Goal: Communication & Community: Share content

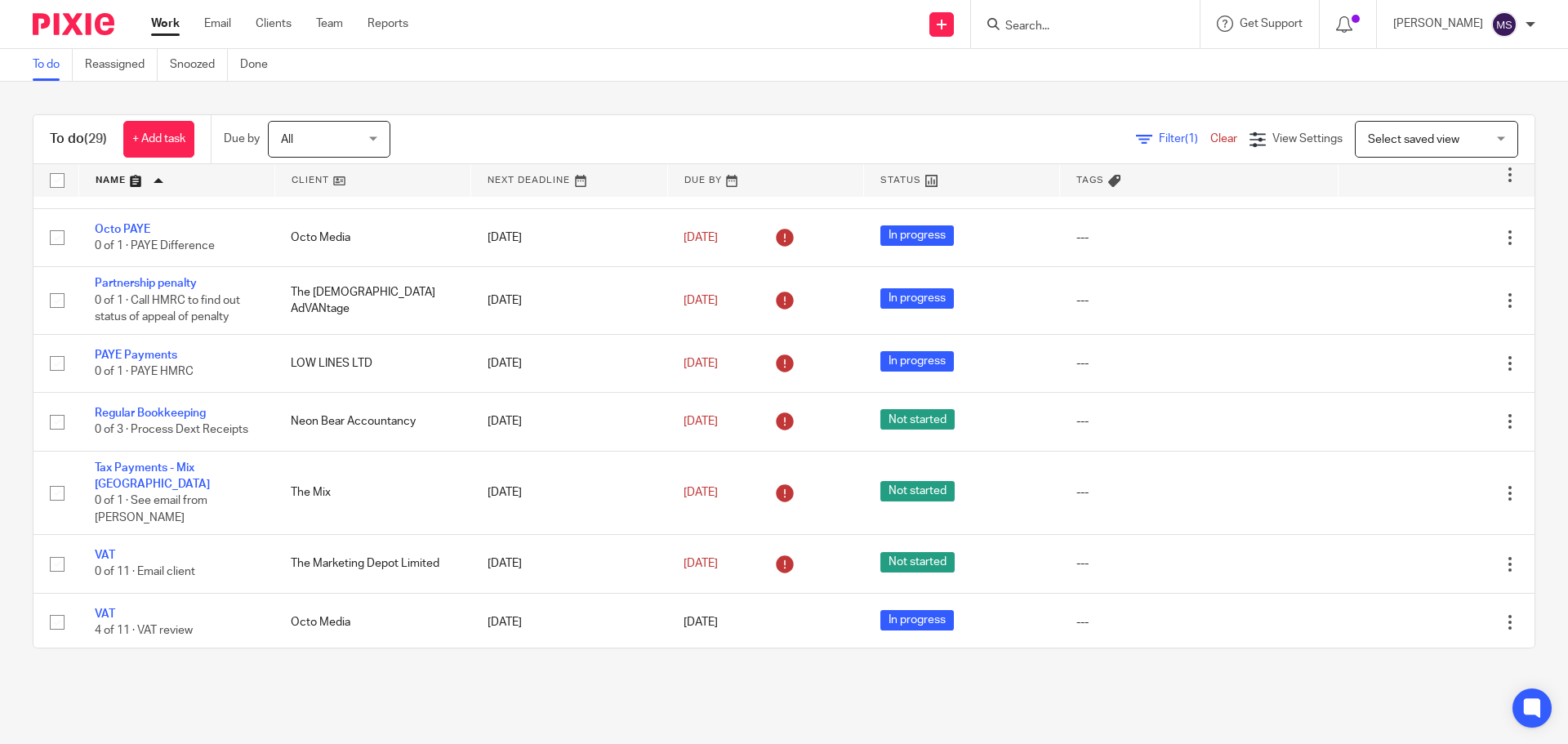
scroll to position [1578, 0]
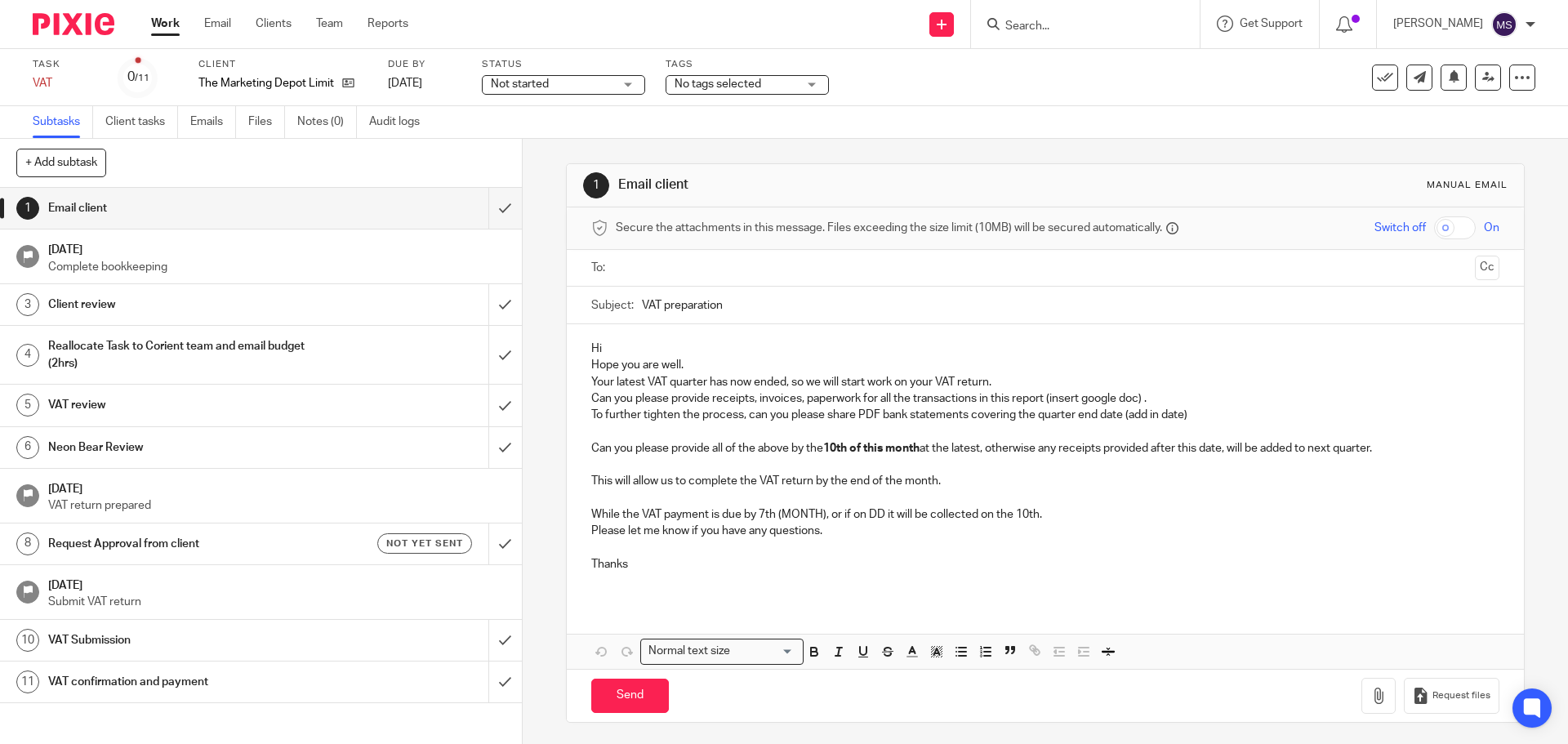
click at [629, 262] on input "text" at bounding box center [1045, 269] width 846 height 18
click at [728, 306] on input "VAT preparation" at bounding box center [1071, 309] width 856 height 37
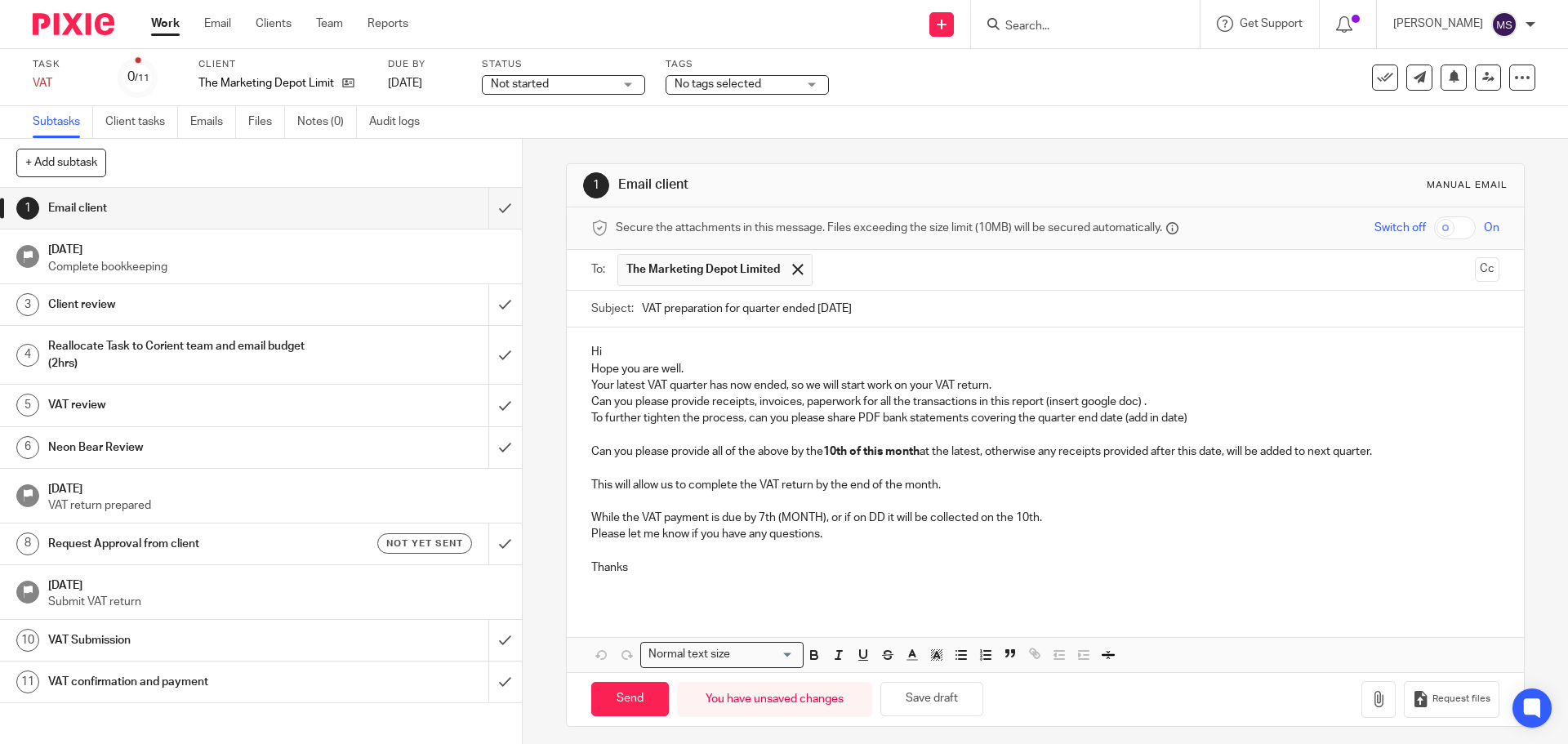
type input "VAT preparation for quarter ended 31st August 2025"
click at [676, 353] on p "Hi" at bounding box center [1045, 353] width 907 height 17
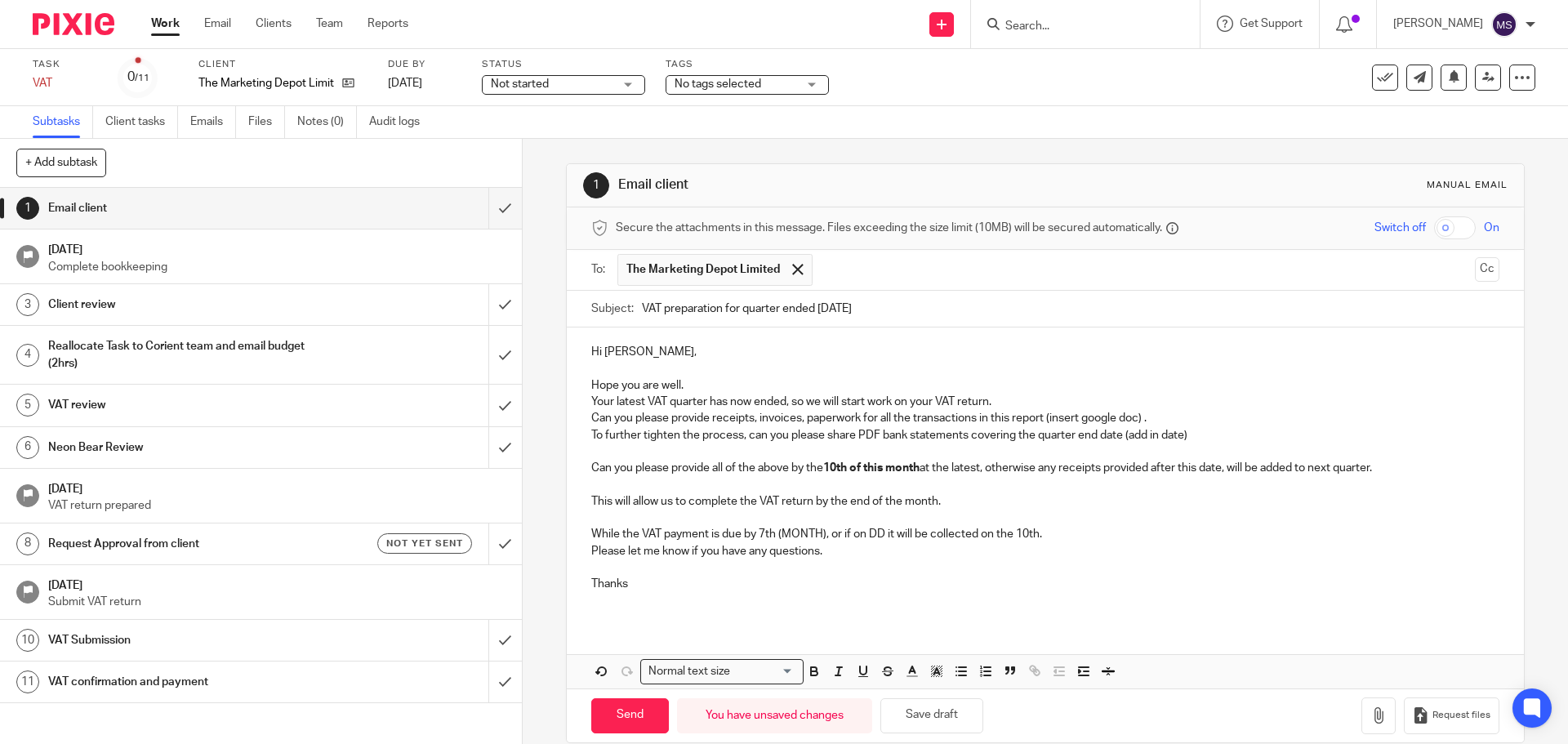
click at [693, 378] on p "Hope you are well." at bounding box center [1045, 386] width 907 height 17
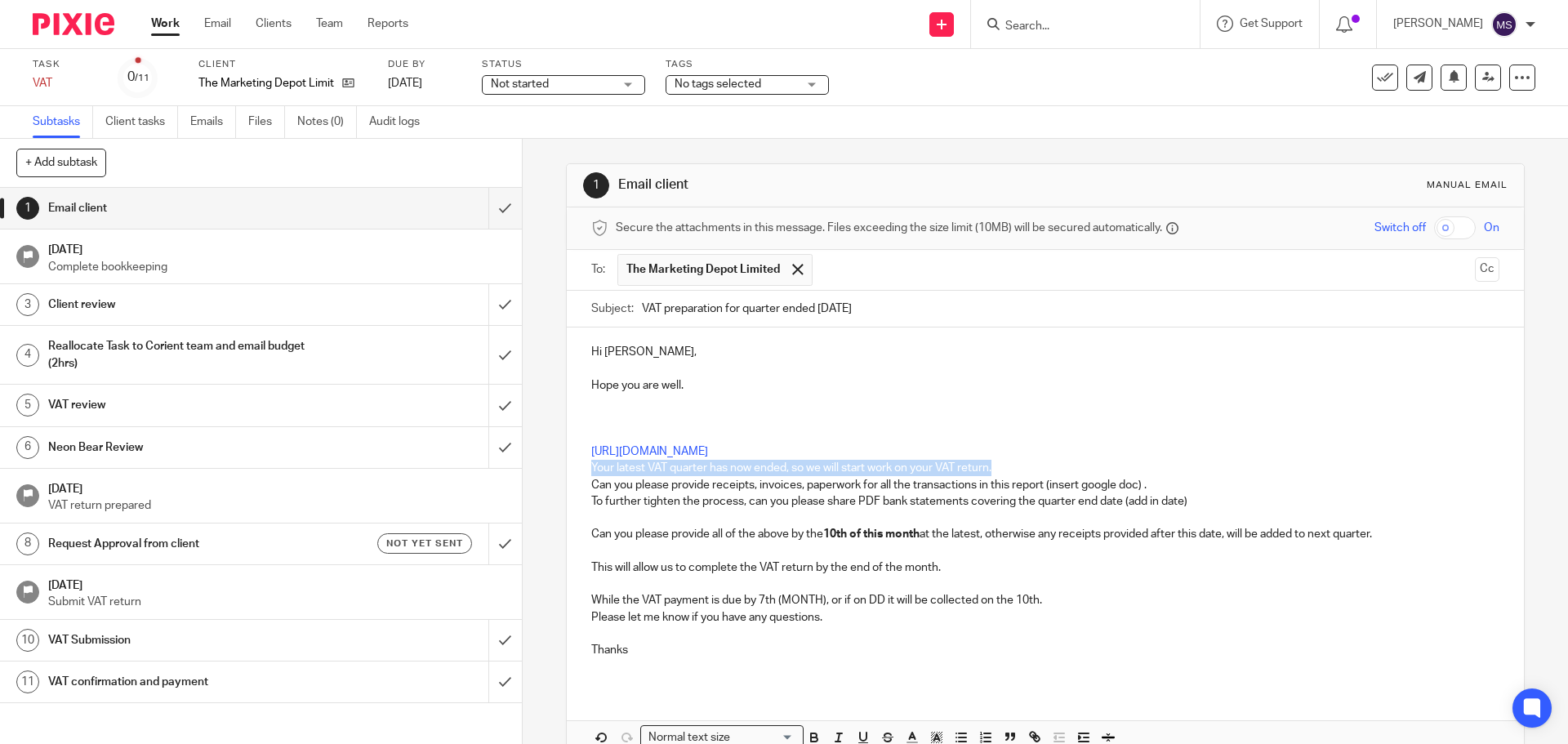
drag, startPoint x: 586, startPoint y: 468, endPoint x: 991, endPoint y: 473, distance: 405.0
click at [991, 473] on p "Your latest VAT quarter has now ended, so we will start work on your VAT return." at bounding box center [1045, 468] width 907 height 17
click at [593, 423] on p at bounding box center [1045, 418] width 907 height 17
